Goal: Register for event/course

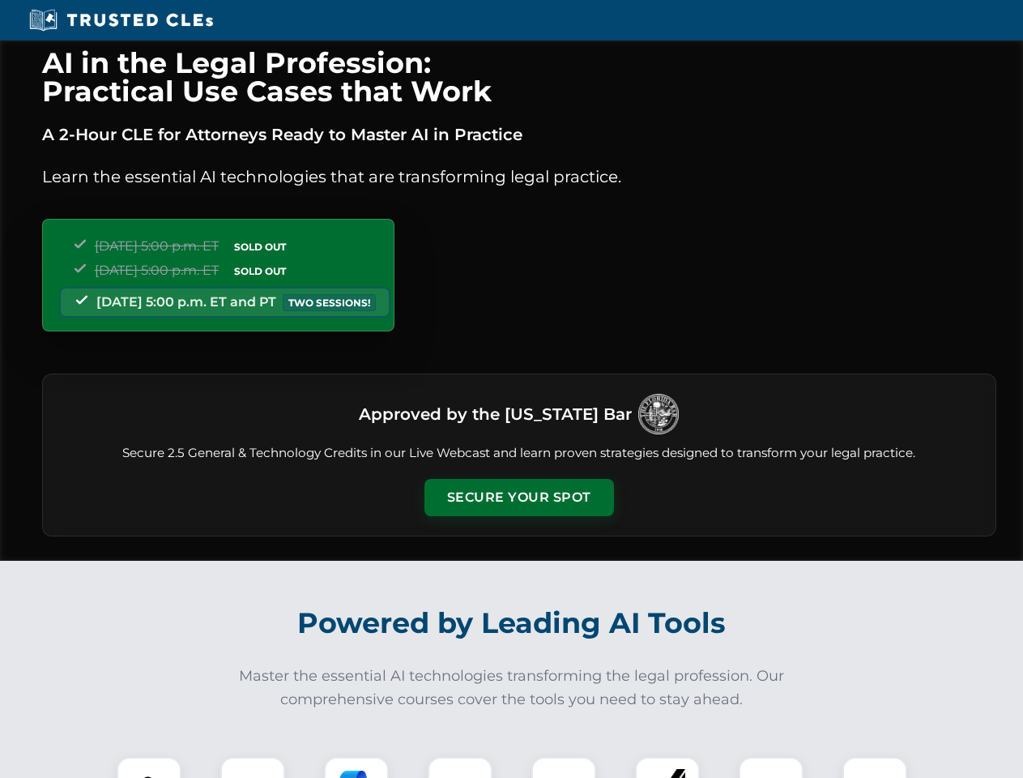
click at [519, 498] on button "Secure Your Spot" at bounding box center [520, 497] width 190 height 37
click at [149, 767] on img at bounding box center [149, 789] width 47 height 47
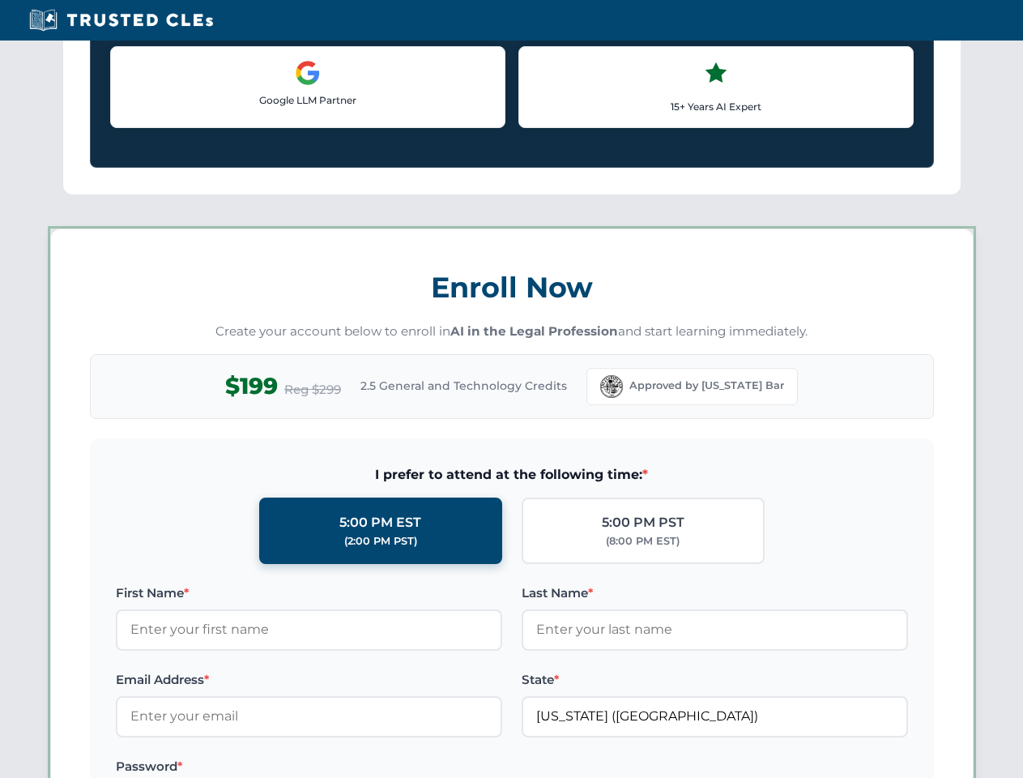
click at [357, 767] on label "Password *" at bounding box center [309, 766] width 387 height 19
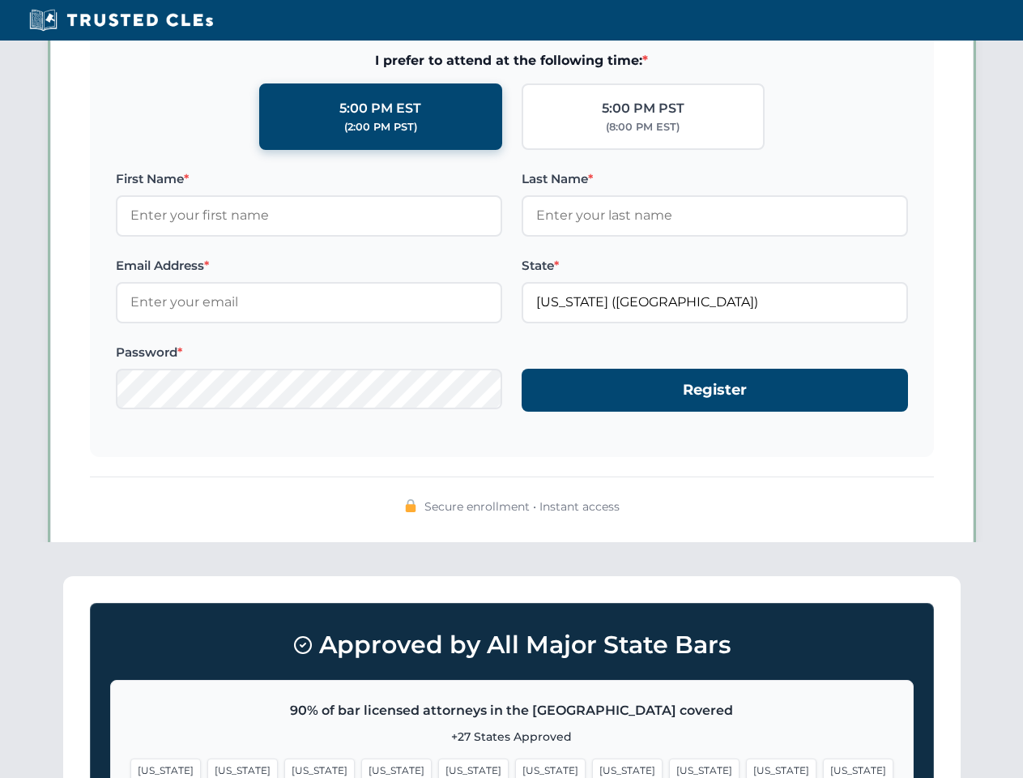
click at [746, 767] on span "[US_STATE]" at bounding box center [781, 771] width 71 height 24
